Goal: Entertainment & Leisure: Consume media (video, audio)

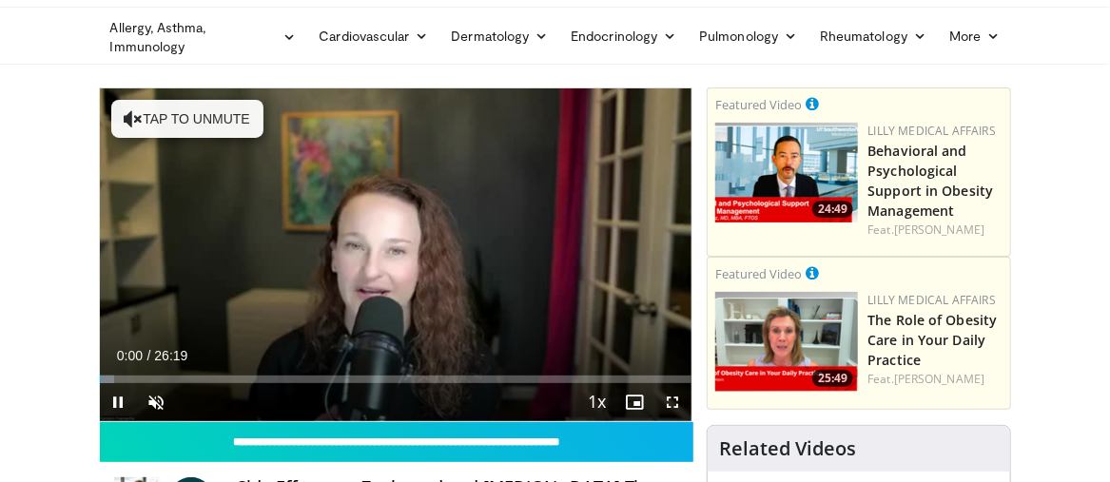
scroll to position [64, 0]
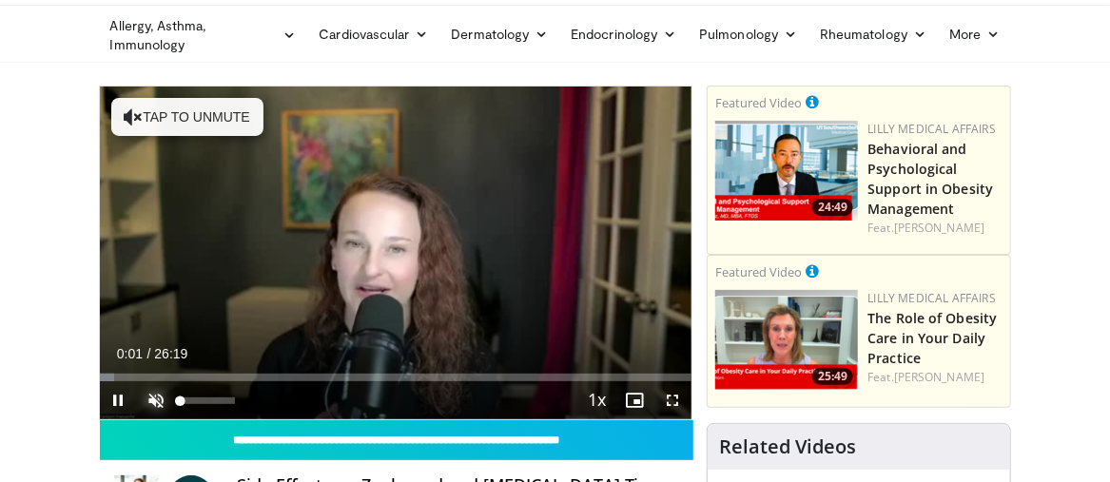
click at [160, 395] on span "Video Player" at bounding box center [157, 401] width 38 height 38
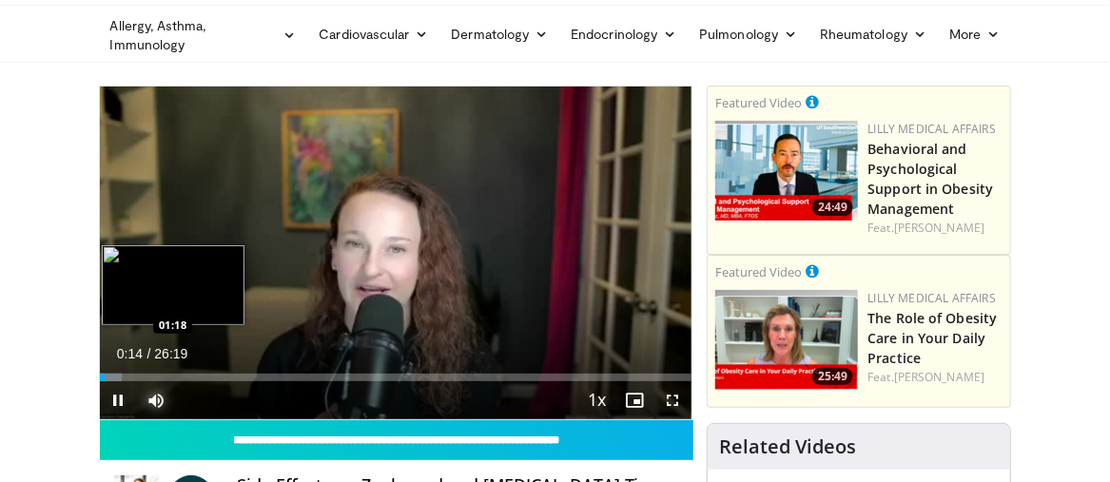
click at [128, 380] on div "Loaded : 3.79% 00:14 01:18" at bounding box center [396, 378] width 593 height 8
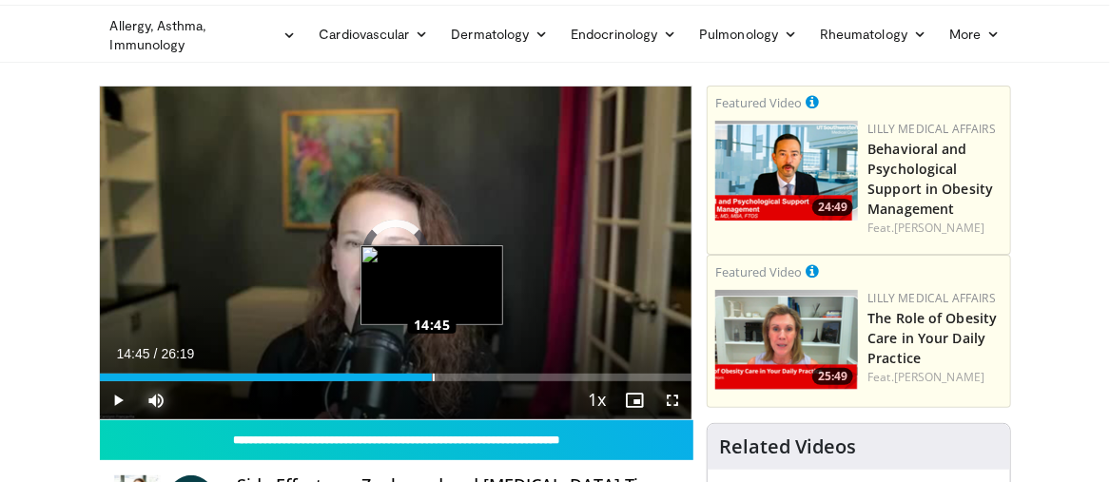
click at [432, 371] on div "Loaded : 42.99% 10:10 14:45" at bounding box center [396, 372] width 593 height 18
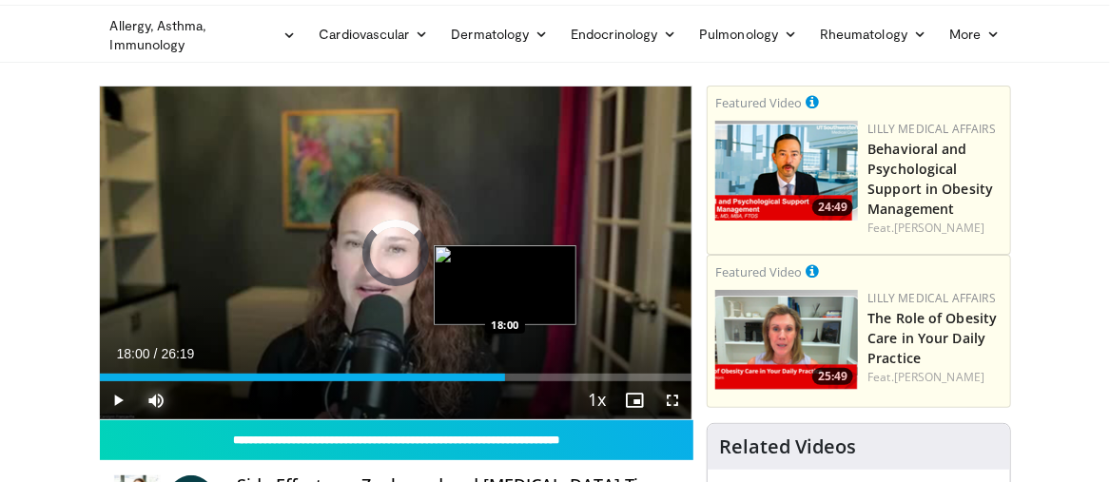
click at [505, 372] on div "Loaded : 0.00% 18:00 18:00" at bounding box center [396, 372] width 593 height 18
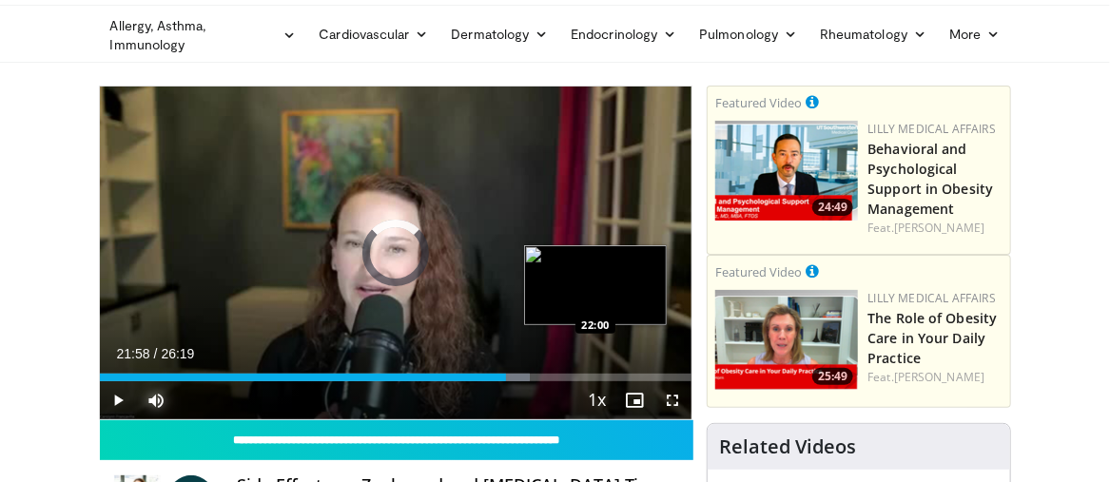
click at [595, 374] on div "Loaded : 72.71% 21:58 22:00" at bounding box center [396, 378] width 593 height 8
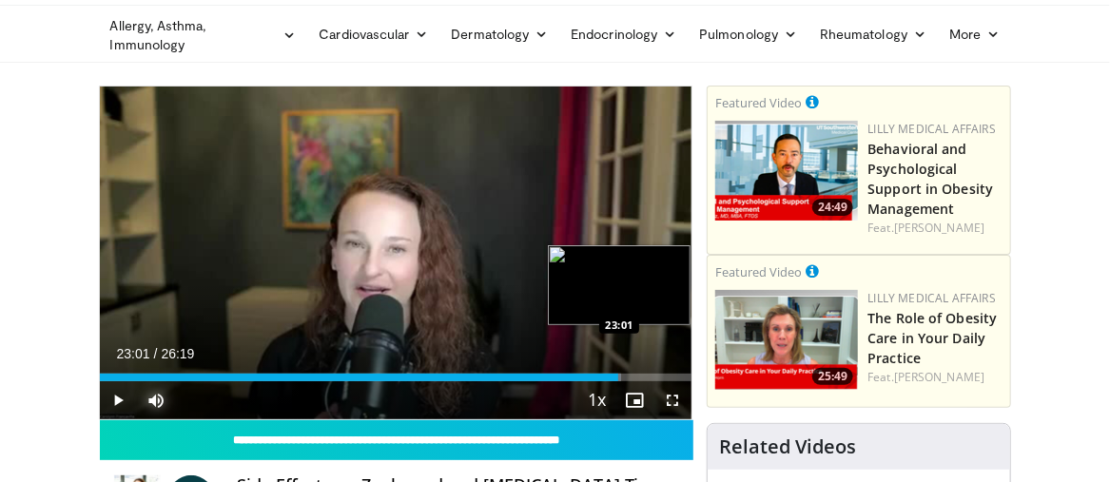
click at [618, 374] on div "Loaded : 88.02% 23:01 23:01" at bounding box center [396, 378] width 593 height 8
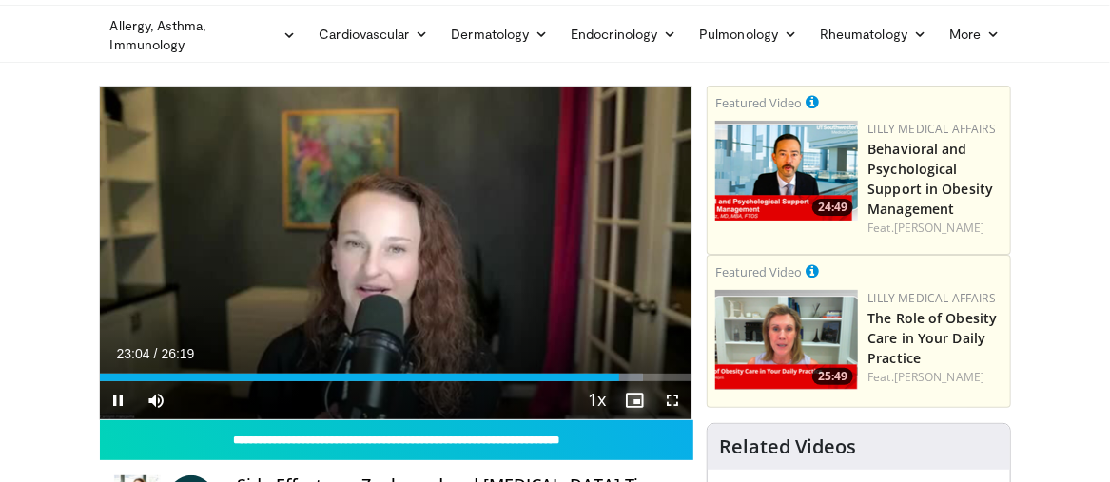
click at [638, 382] on span "Video Player" at bounding box center [635, 401] width 38 height 38
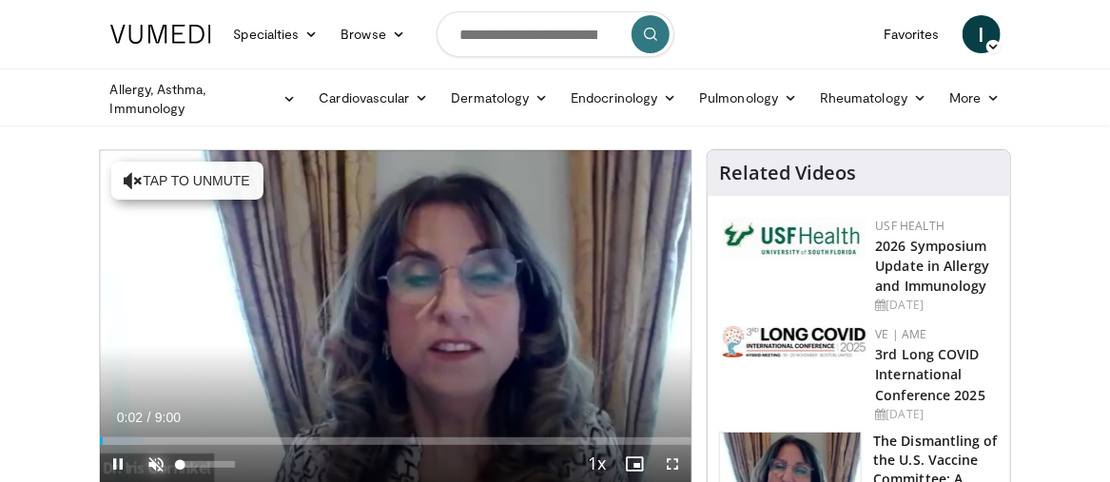
click at [160, 461] on span "Video Player" at bounding box center [157, 464] width 38 height 38
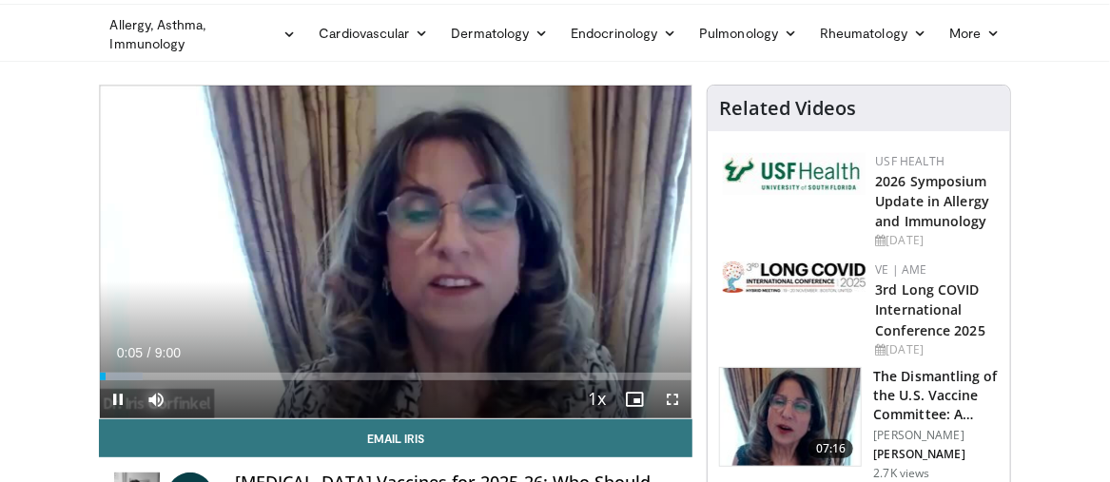
scroll to position [84, 0]
